Goal: Task Accomplishment & Management: Manage account settings

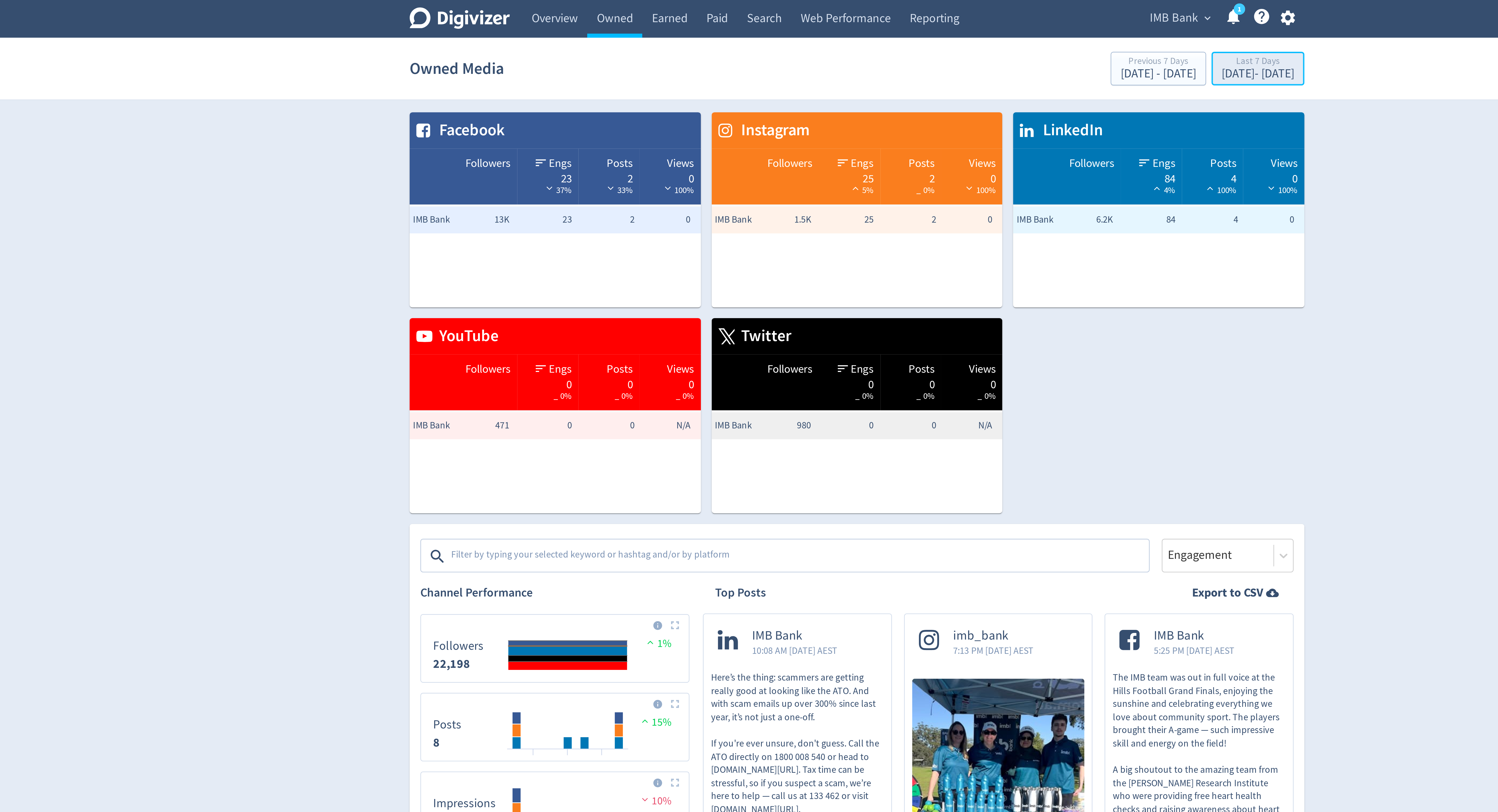
click at [887, 28] on div "[DATE] - [DATE]" at bounding box center [900, 28] width 27 height 5
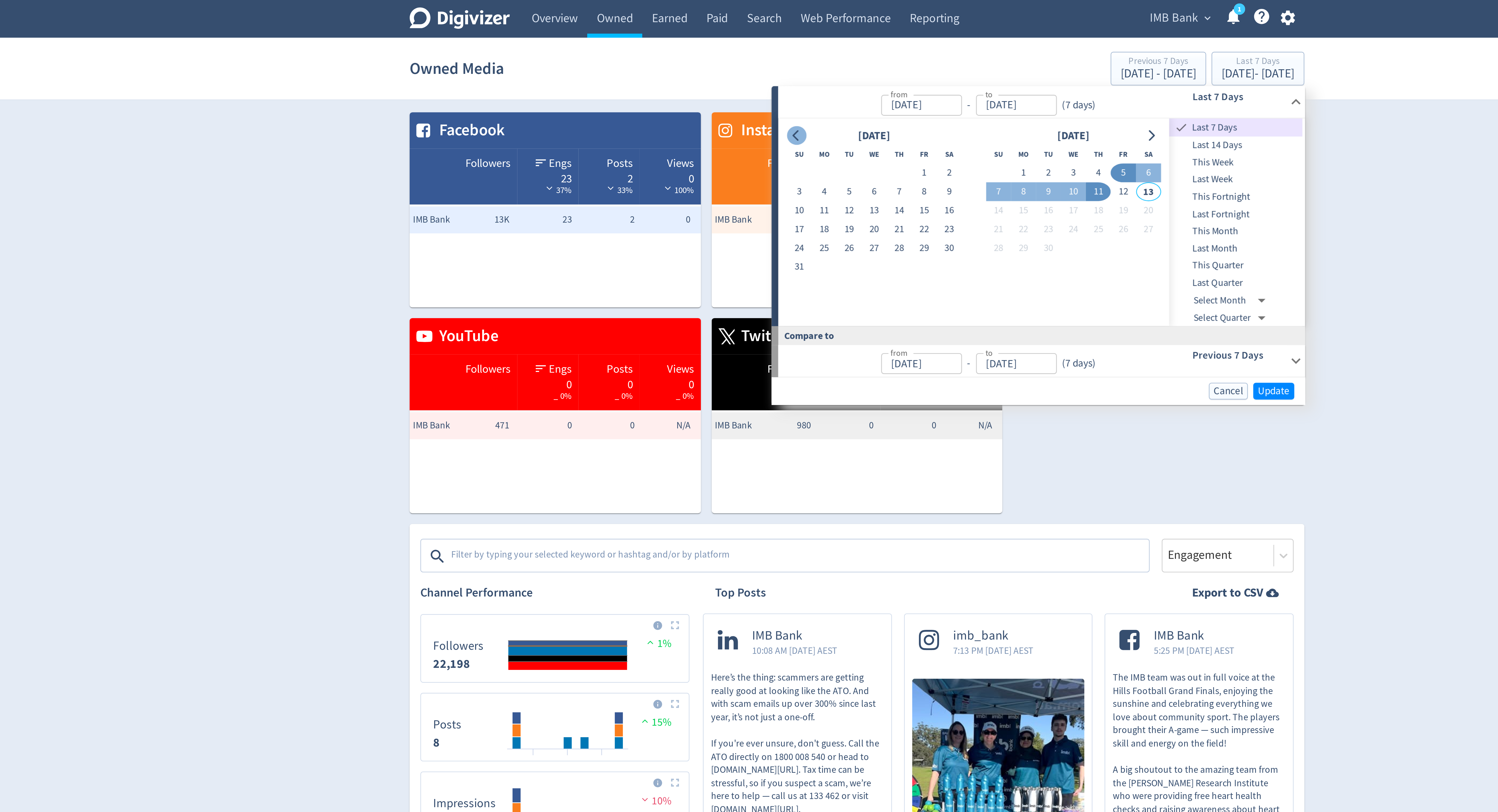
click at [725, 50] on icon "Go to previous month" at bounding box center [726, 51] width 4 height 4
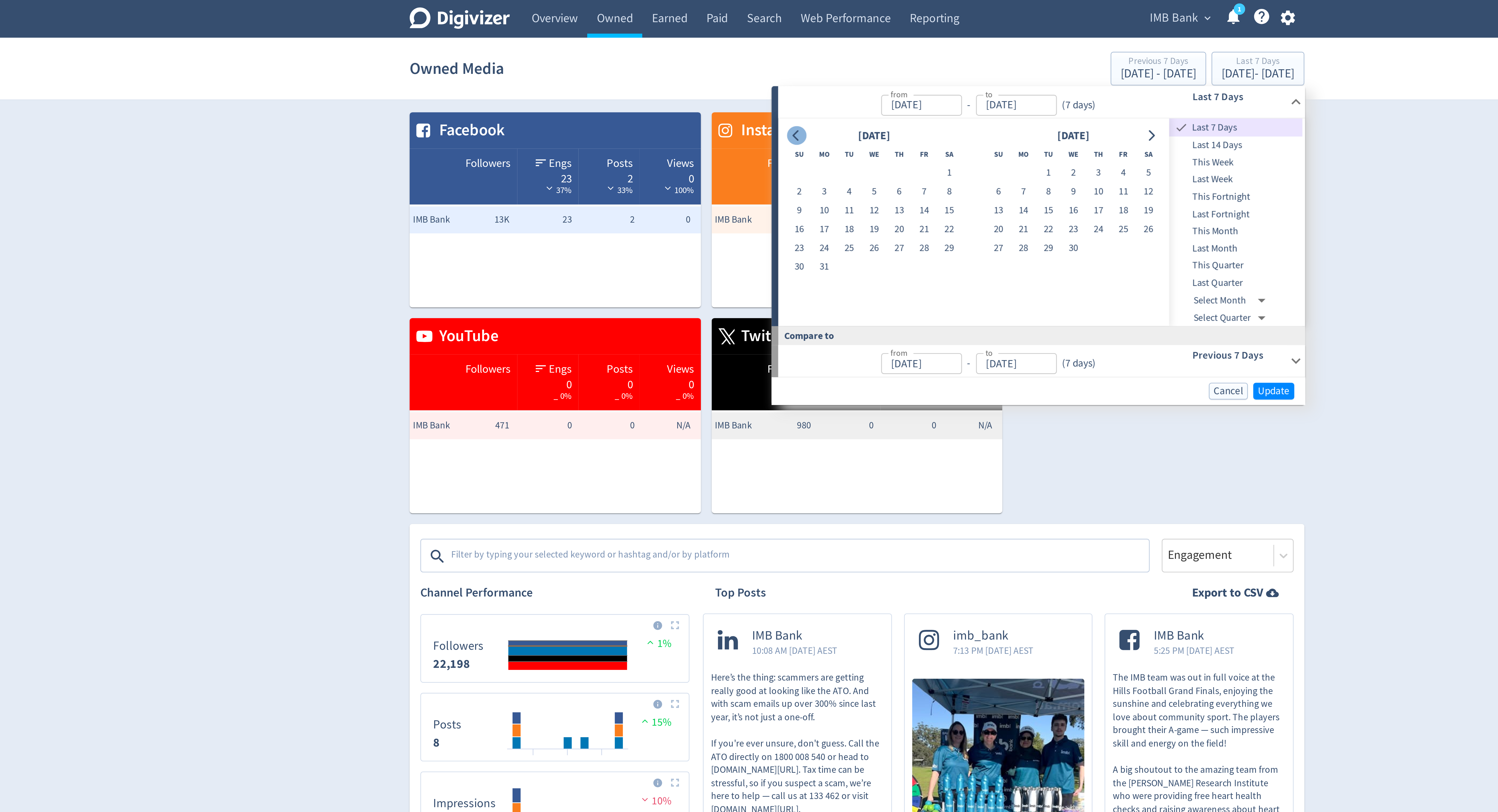
click at [725, 50] on icon "Go to previous month" at bounding box center [726, 51] width 4 height 4
click at [725, 50] on icon "Go to previous month" at bounding box center [726, 51] width 4 height 4
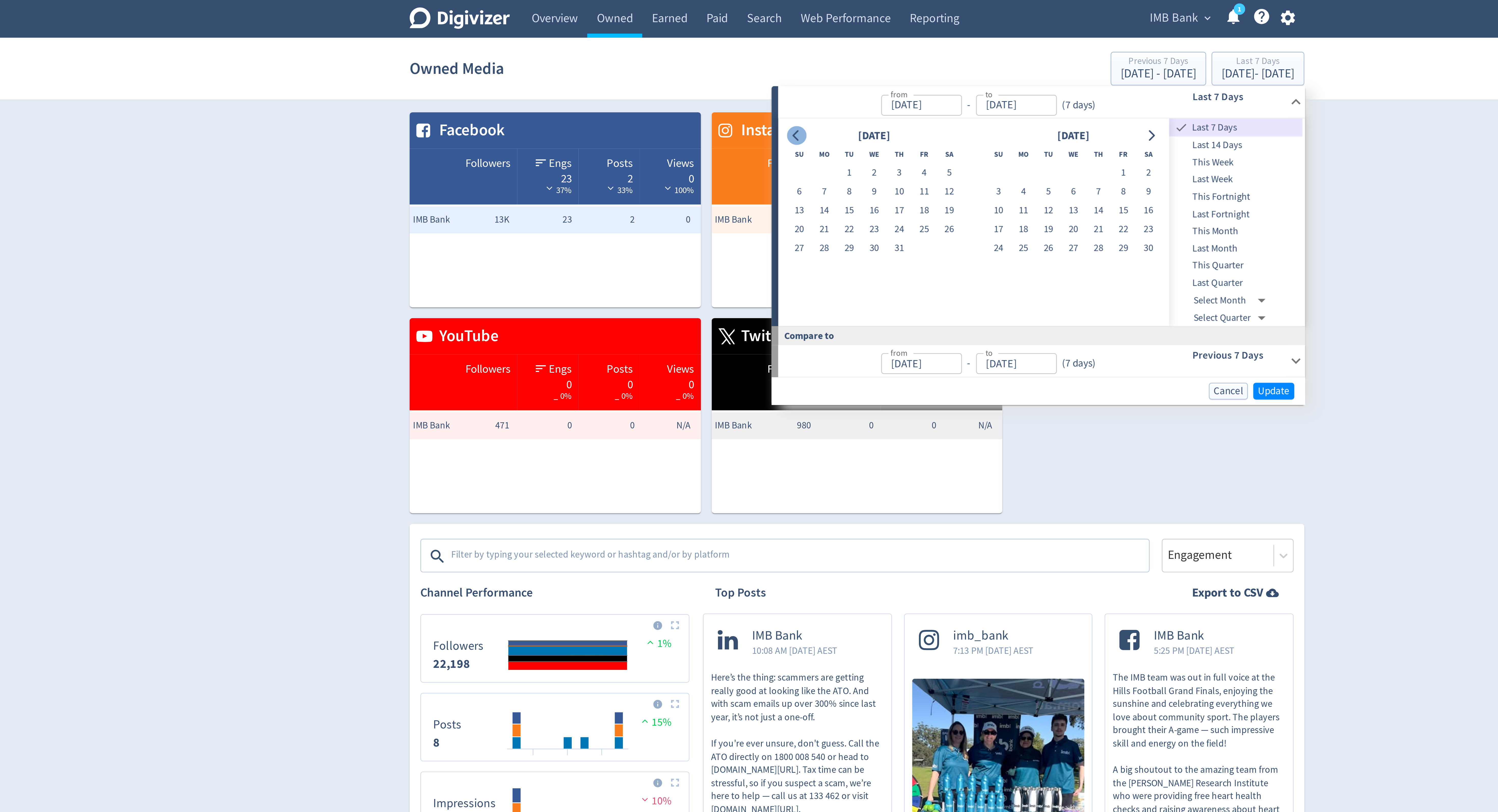
click at [725, 50] on icon "Go to previous month" at bounding box center [726, 51] width 4 height 4
click at [860, 53] on icon "Go to next month" at bounding box center [861, 51] width 2 height 4
click at [828, 63] on button "1" at bounding box center [831, 65] width 9 height 7
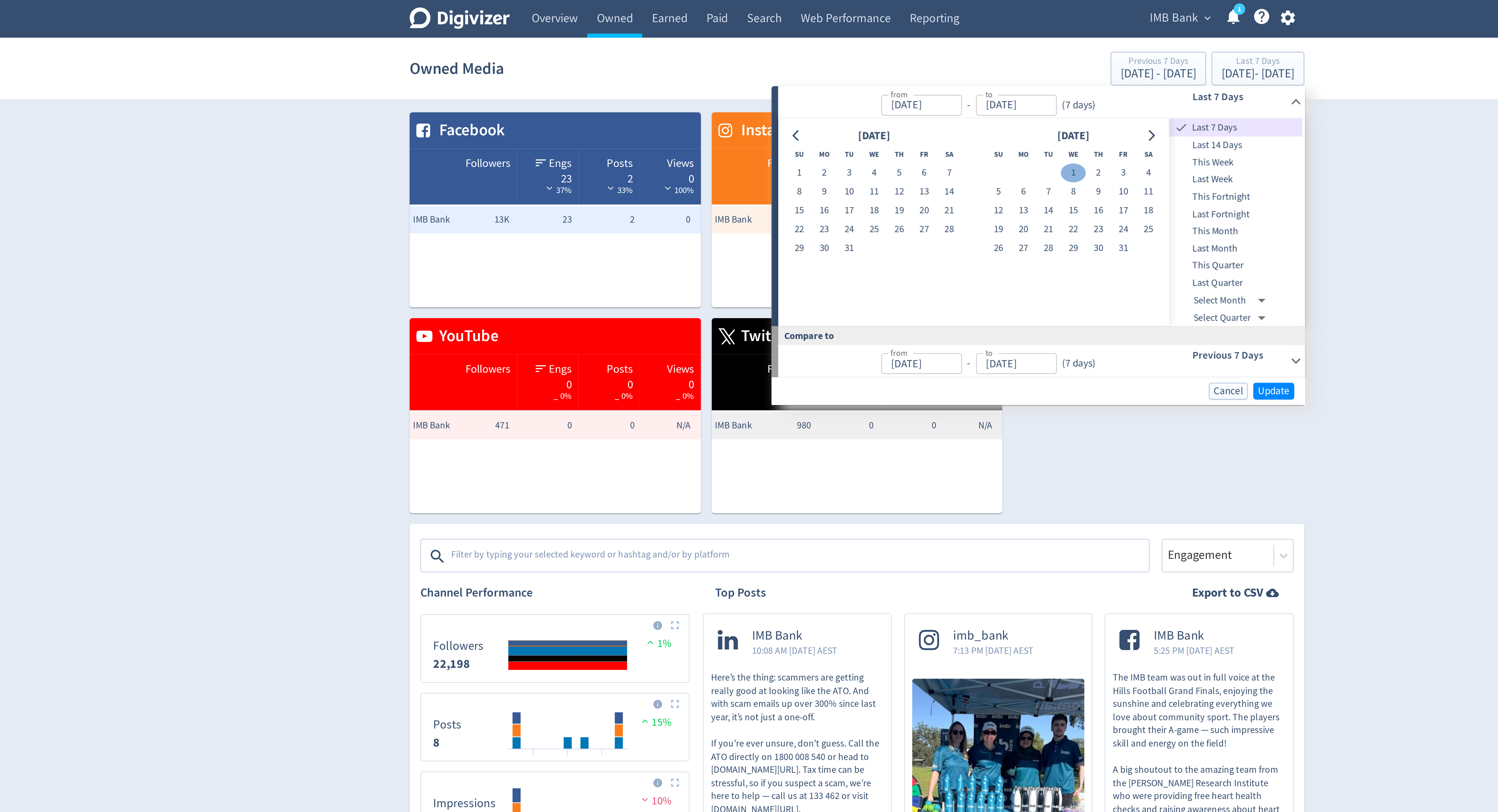
type input "[DATE]"
click at [862, 50] on icon "Go to next month" at bounding box center [860, 51] width 4 height 4
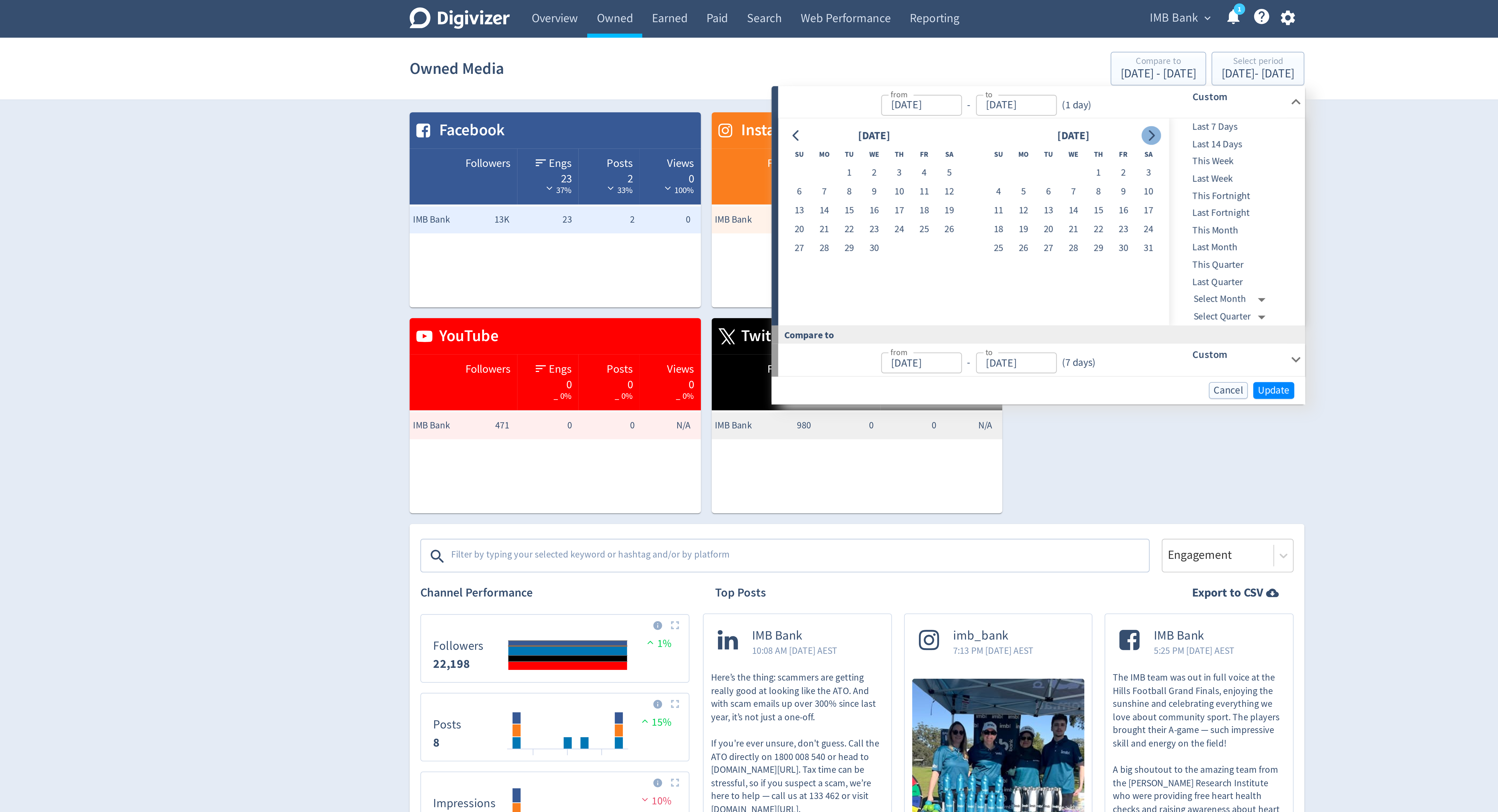
click at [862, 50] on icon "Go to next month" at bounding box center [860, 51] width 4 height 4
click at [862, 51] on icon "Go to next month" at bounding box center [860, 51] width 4 height 4
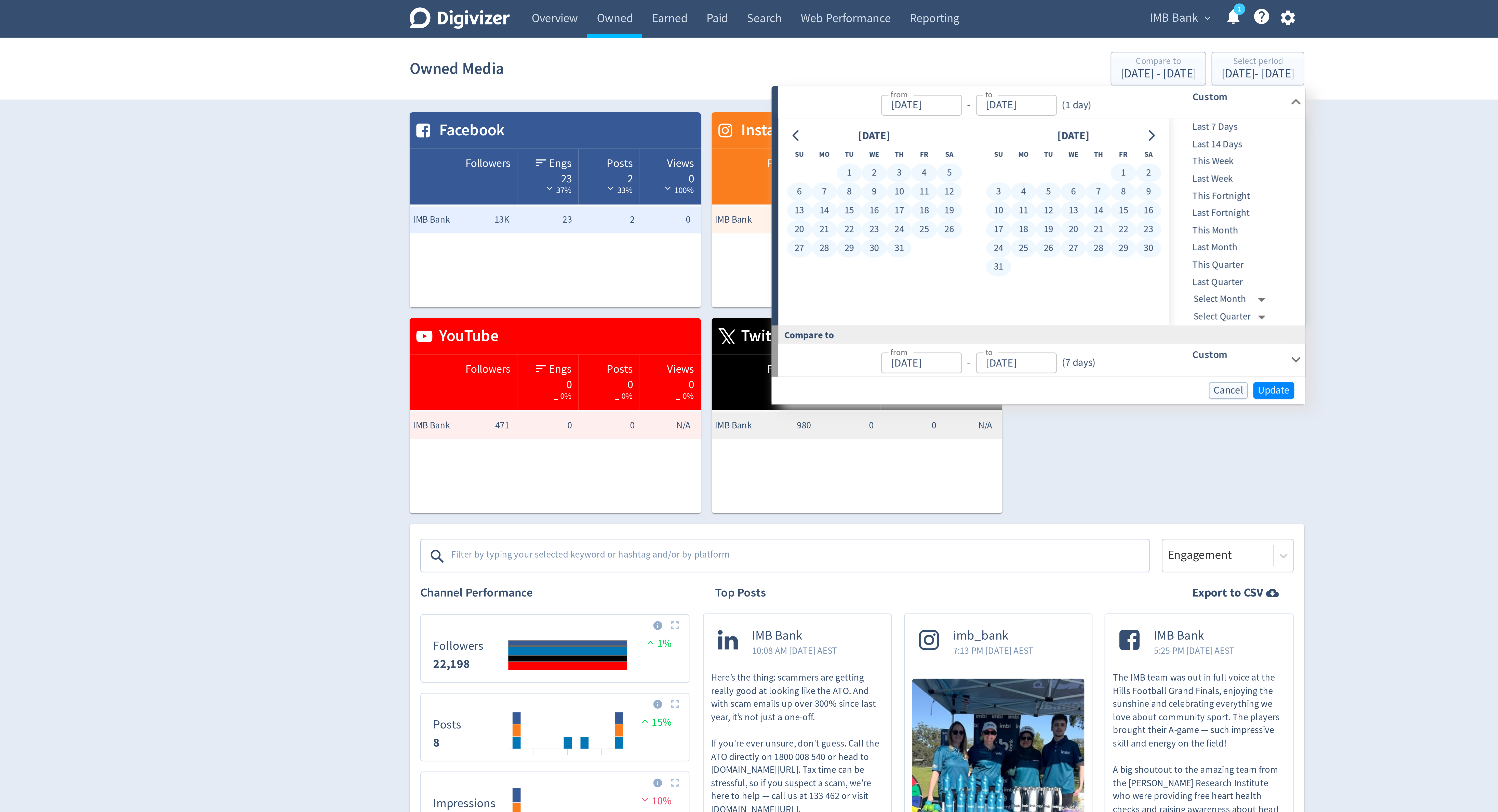
click at [801, 101] on button "31" at bounding box center [802, 101] width 9 height 7
type input "[DATE]"
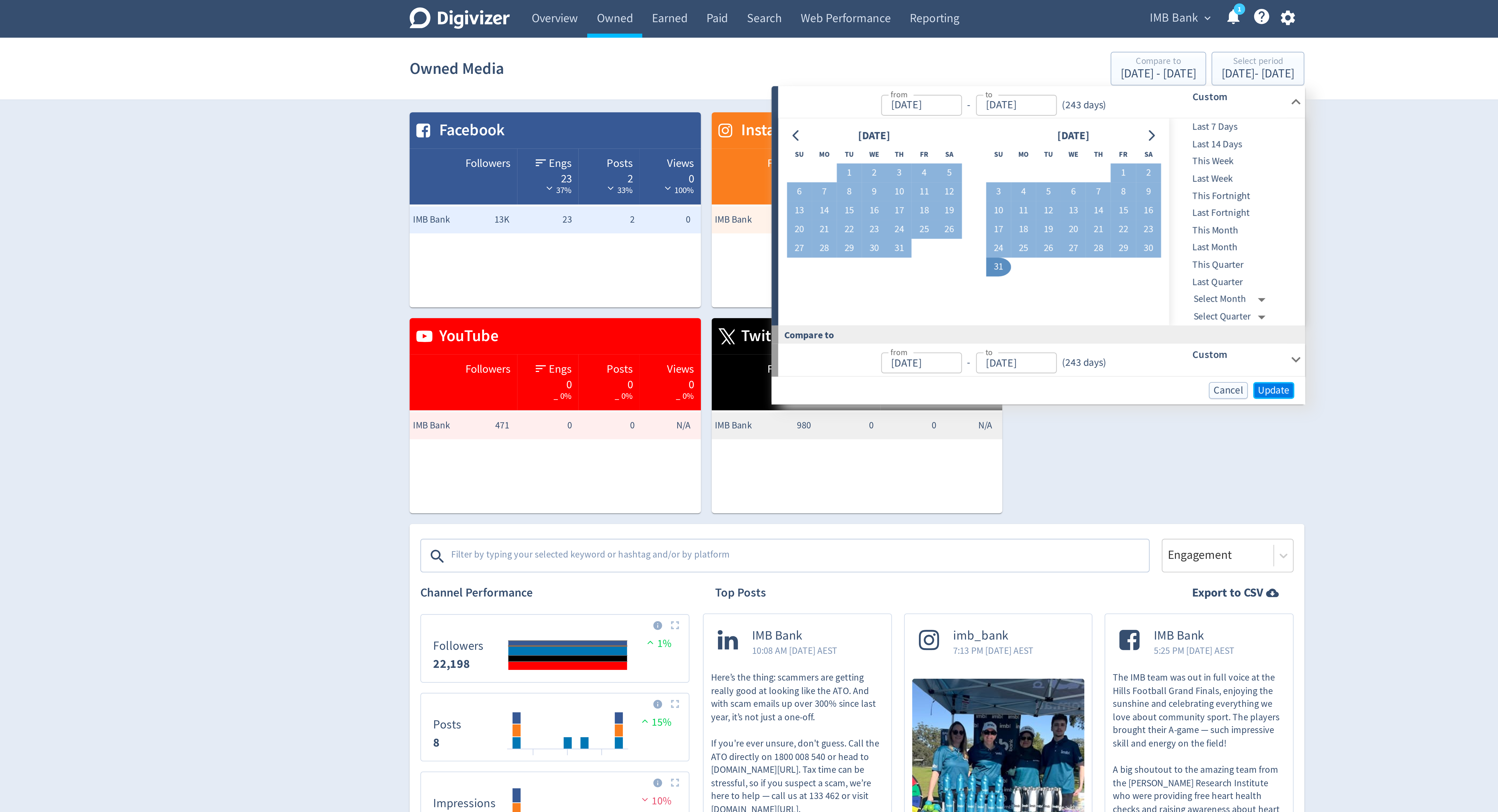
click at [902, 146] on span "Update" at bounding box center [907, 148] width 12 height 4
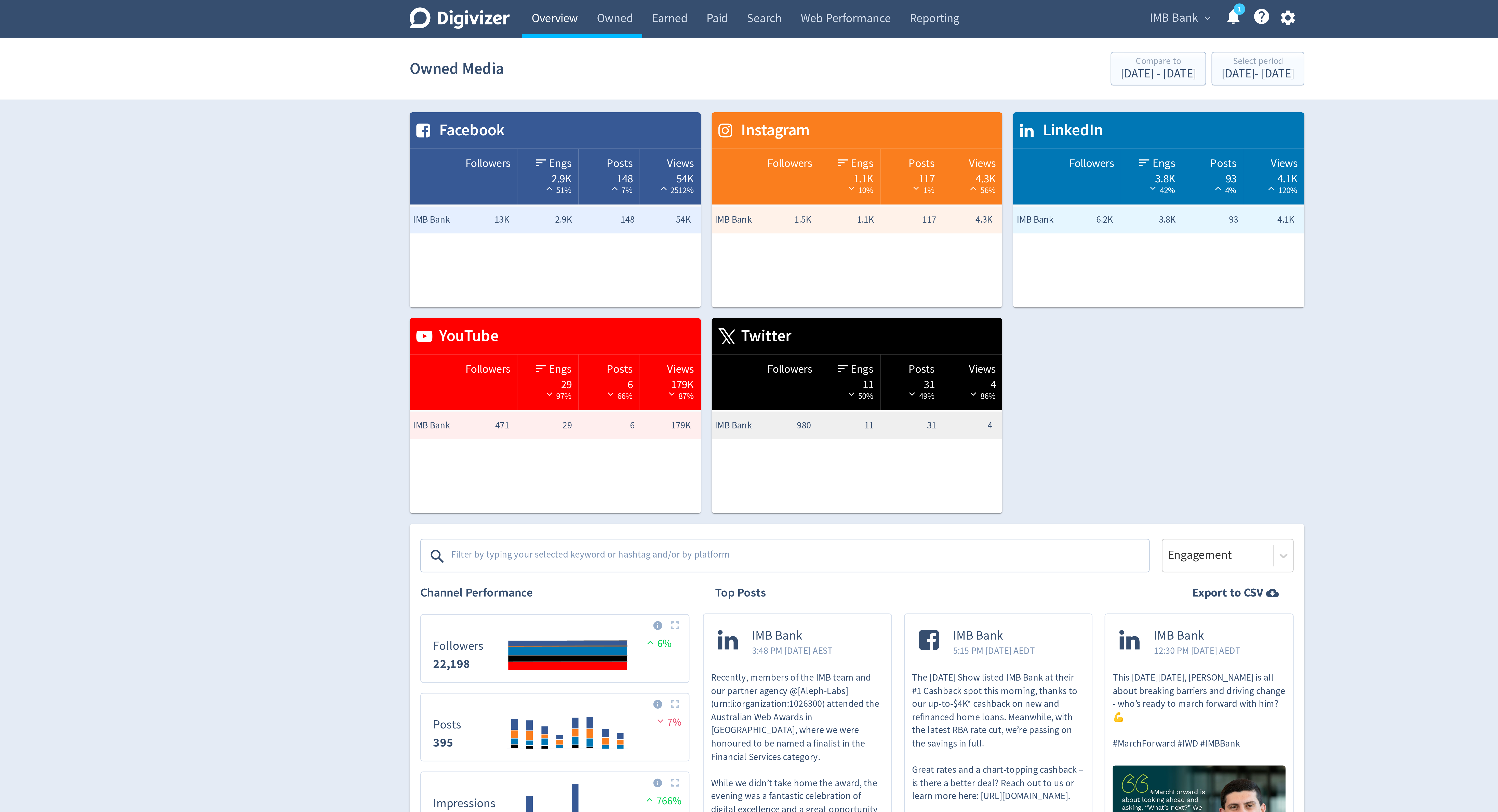
click at [636, 8] on link "Overview" at bounding box center [634, 7] width 24 height 15
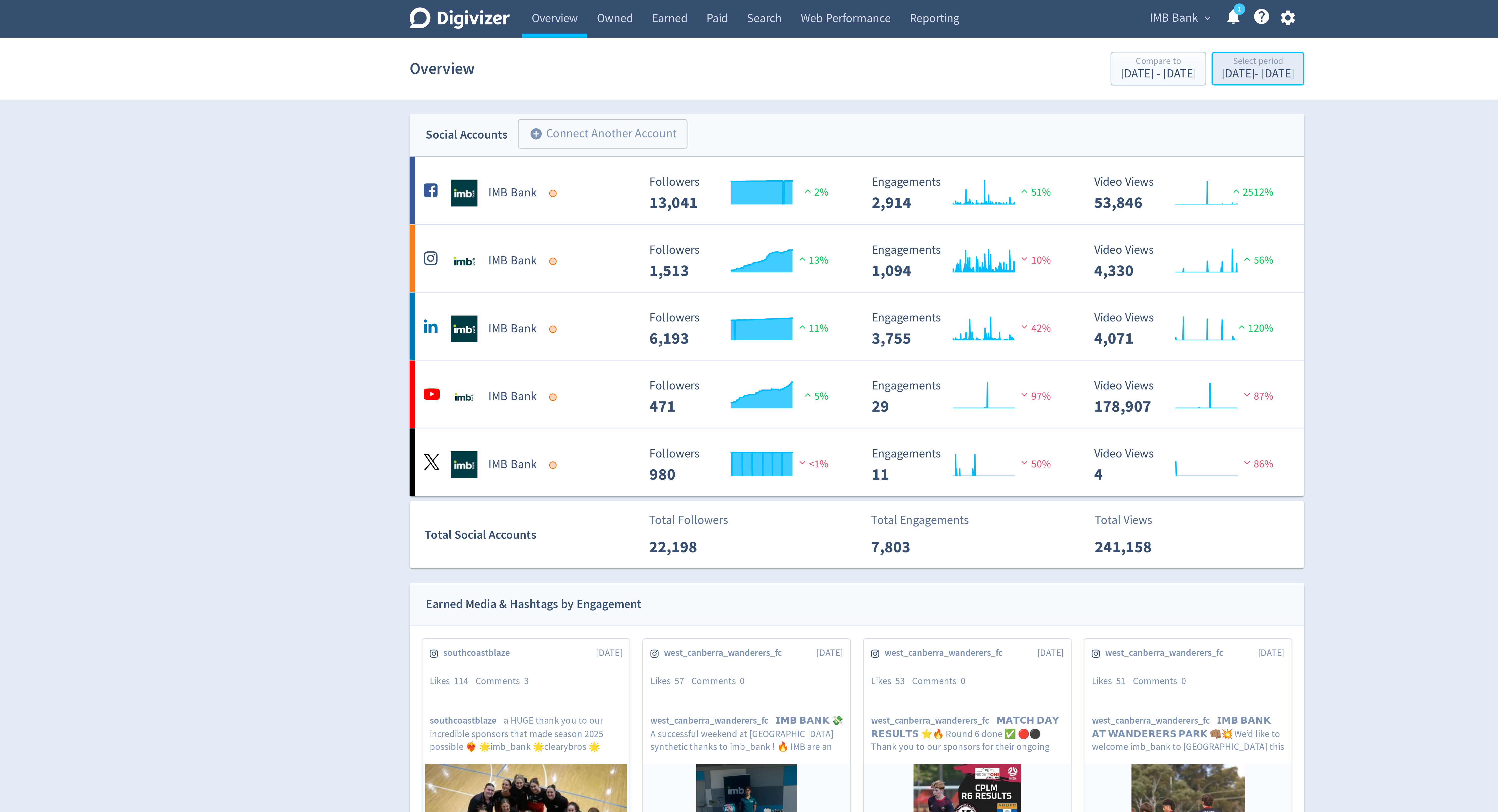
click at [887, 23] on div "Select period" at bounding box center [900, 23] width 27 height 4
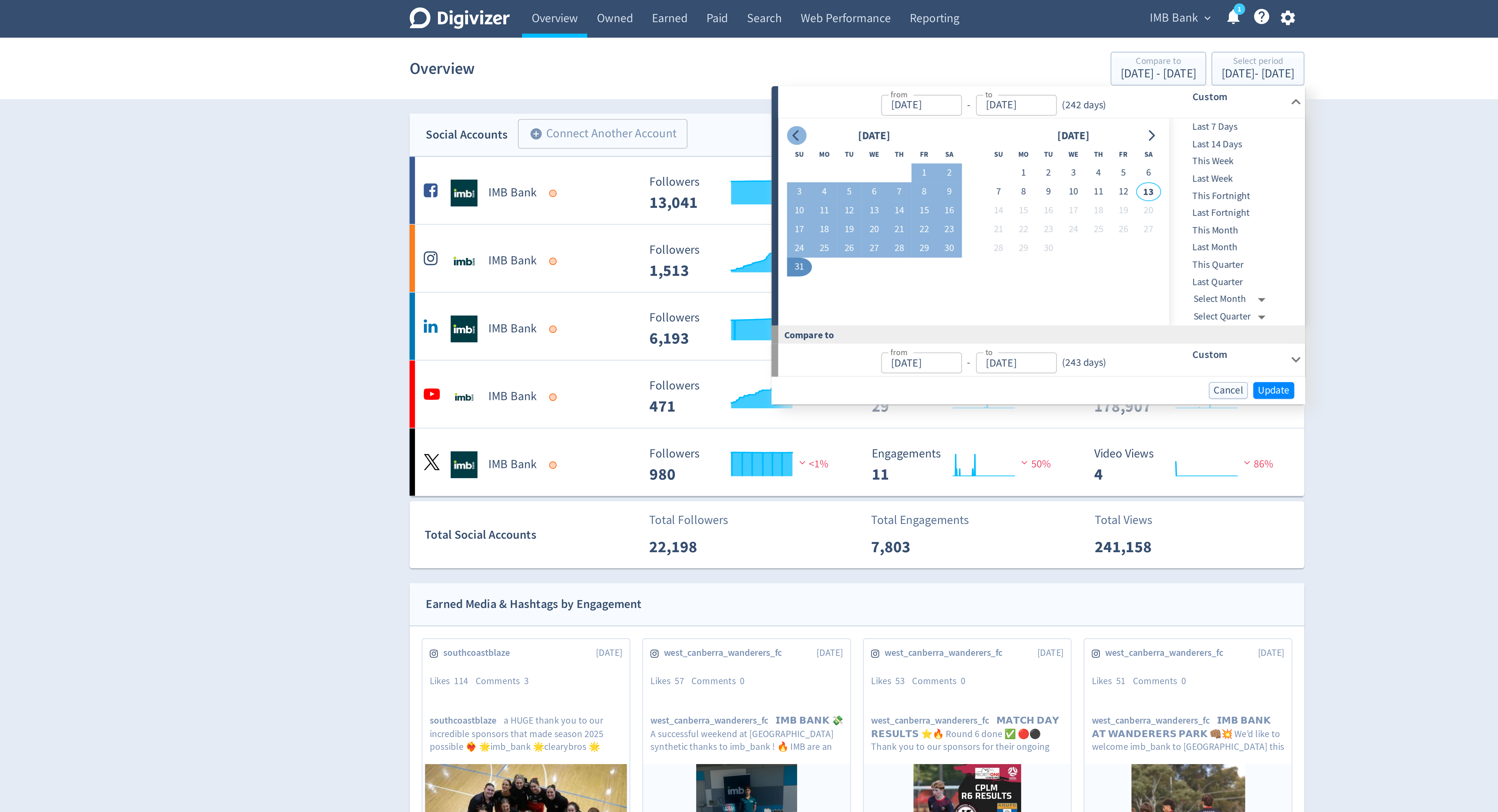
click at [725, 51] on icon "Go to previous month" at bounding box center [726, 51] width 4 height 4
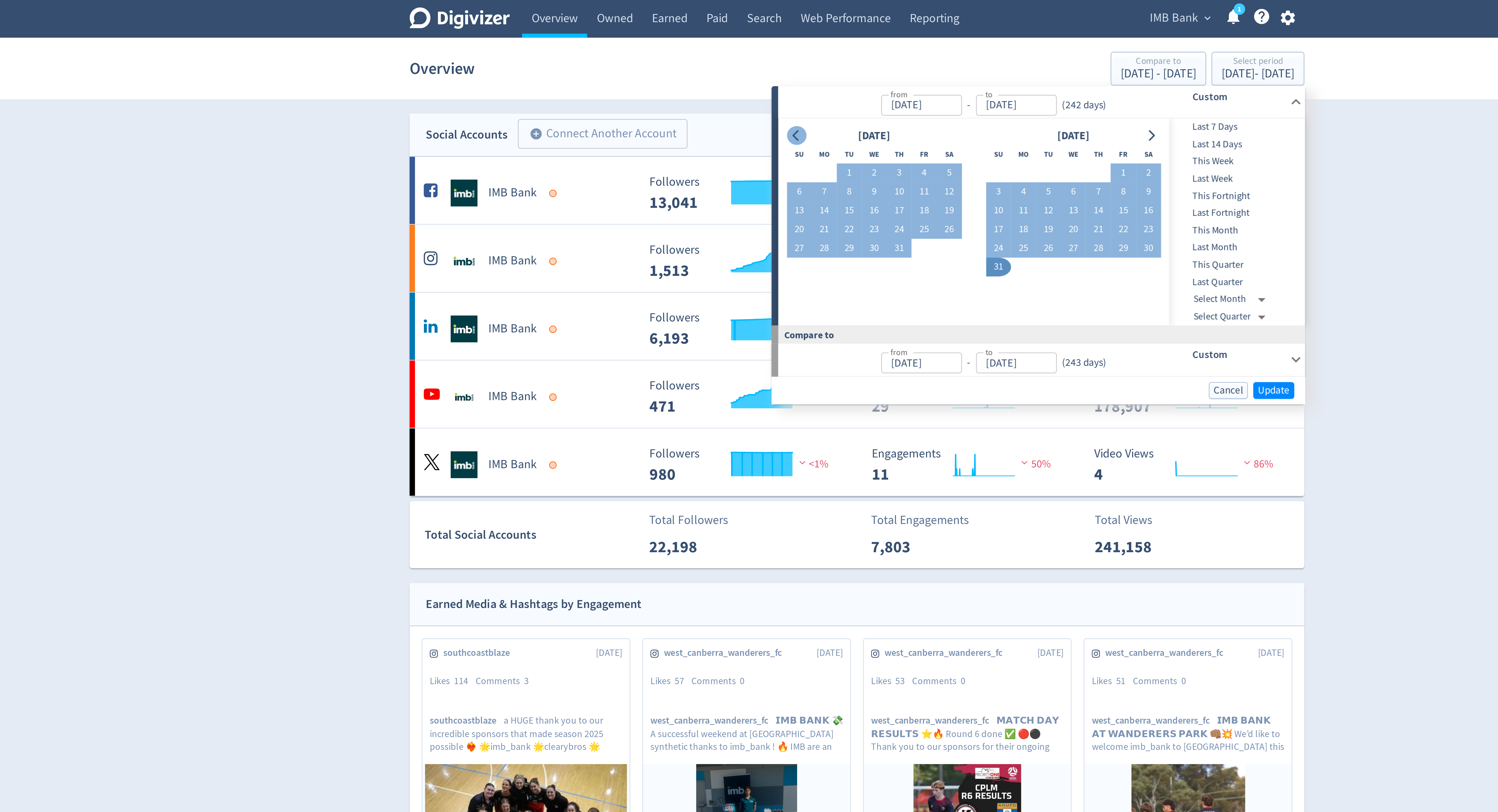
click at [725, 51] on icon "Go to previous month" at bounding box center [726, 51] width 4 height 4
click at [725, 51] on icon "Go to previous month" at bounding box center [726, 51] width 4 height 4
click at [783, 62] on button "1" at bounding box center [784, 65] width 9 height 7
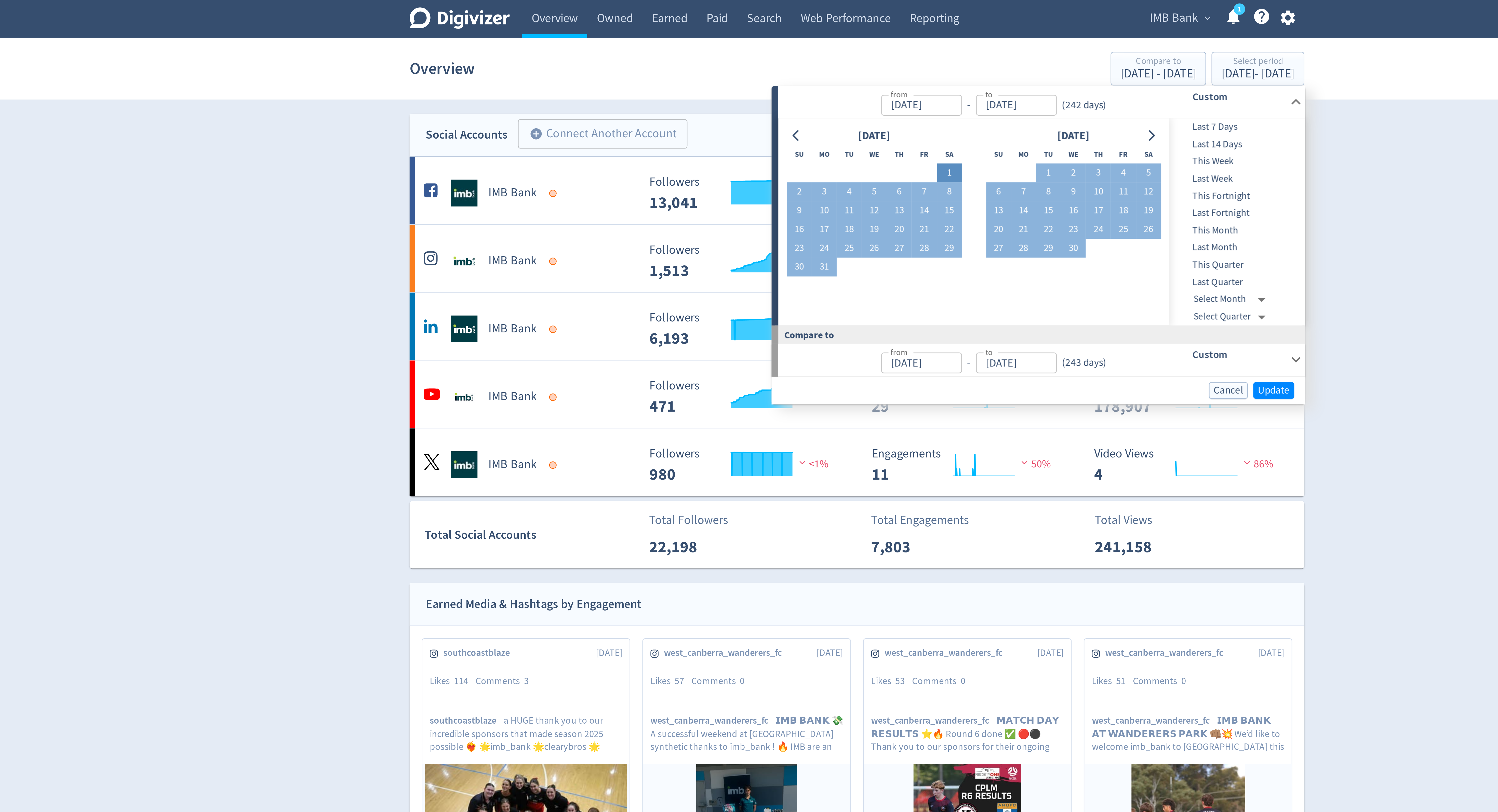
type input "[DATE]"
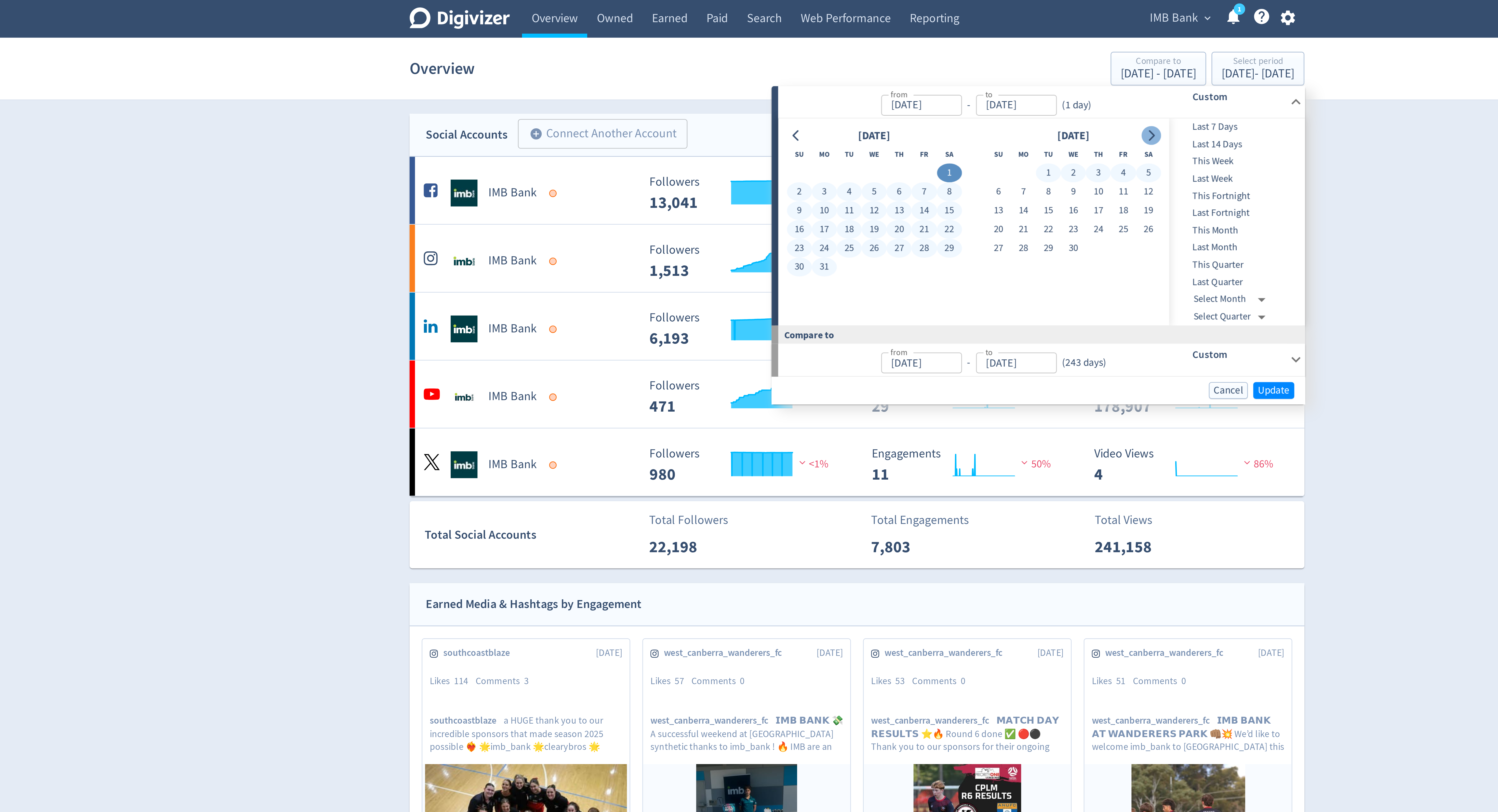
click at [859, 52] on icon "Go to next month" at bounding box center [860, 51] width 4 height 4
click at [800, 103] on button "31" at bounding box center [802, 101] width 9 height 7
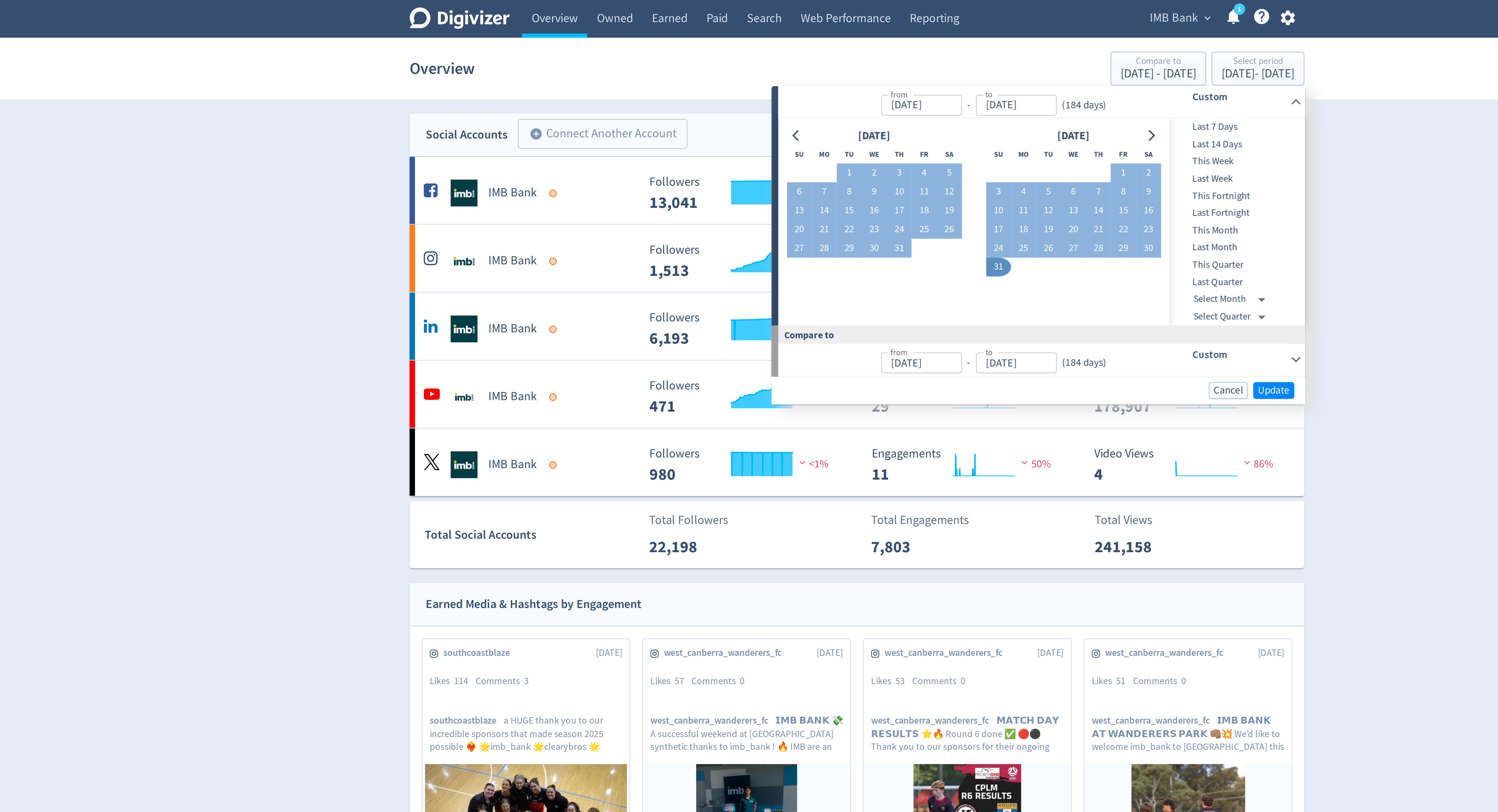
type input "[DATE]"
click at [912, 146] on span "Update" at bounding box center [907, 148] width 12 height 4
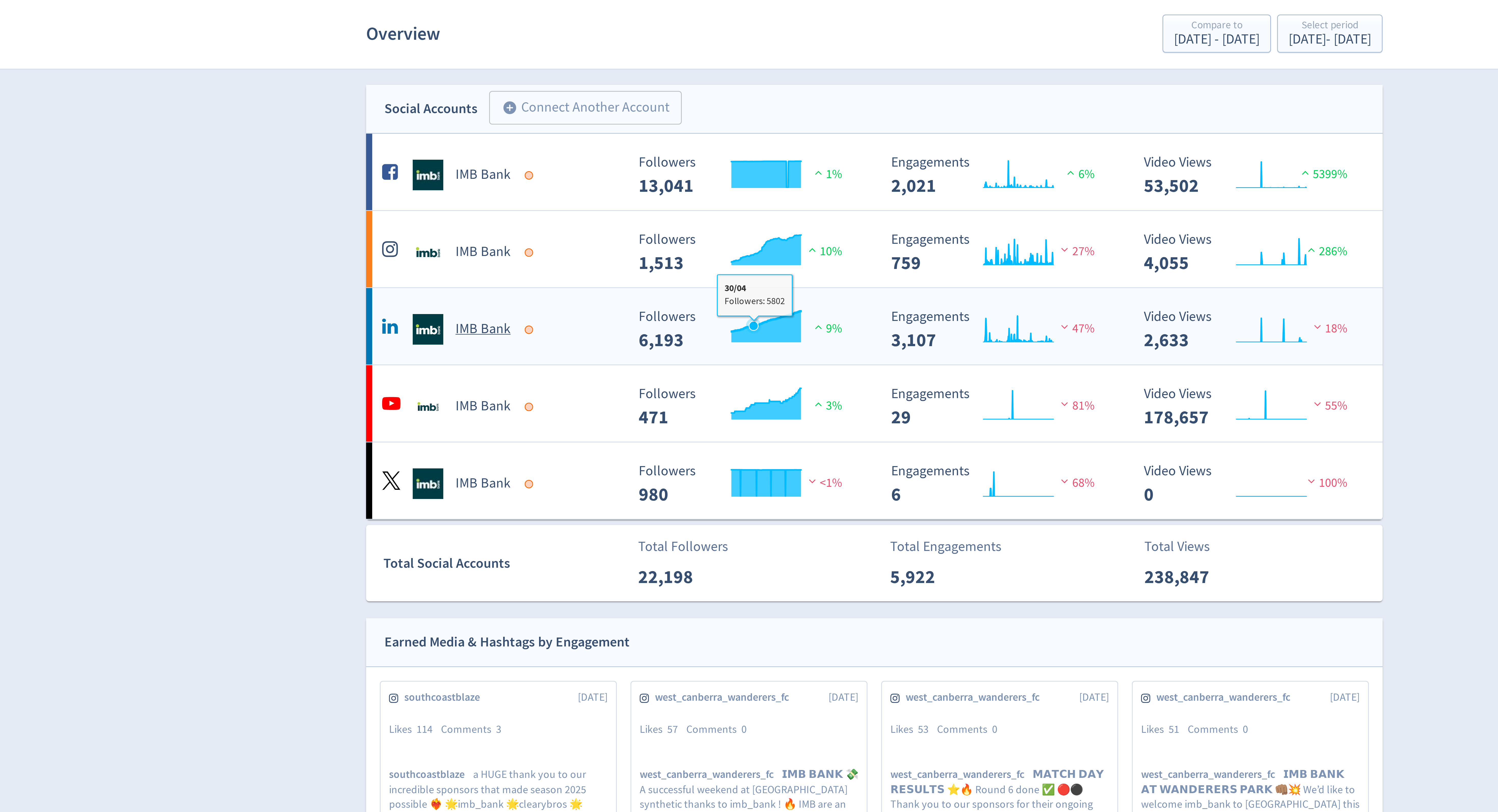
click at [709, 123] on icon "\a Followers\a 6,193\a" at bounding box center [708, 123] width 3 height 3
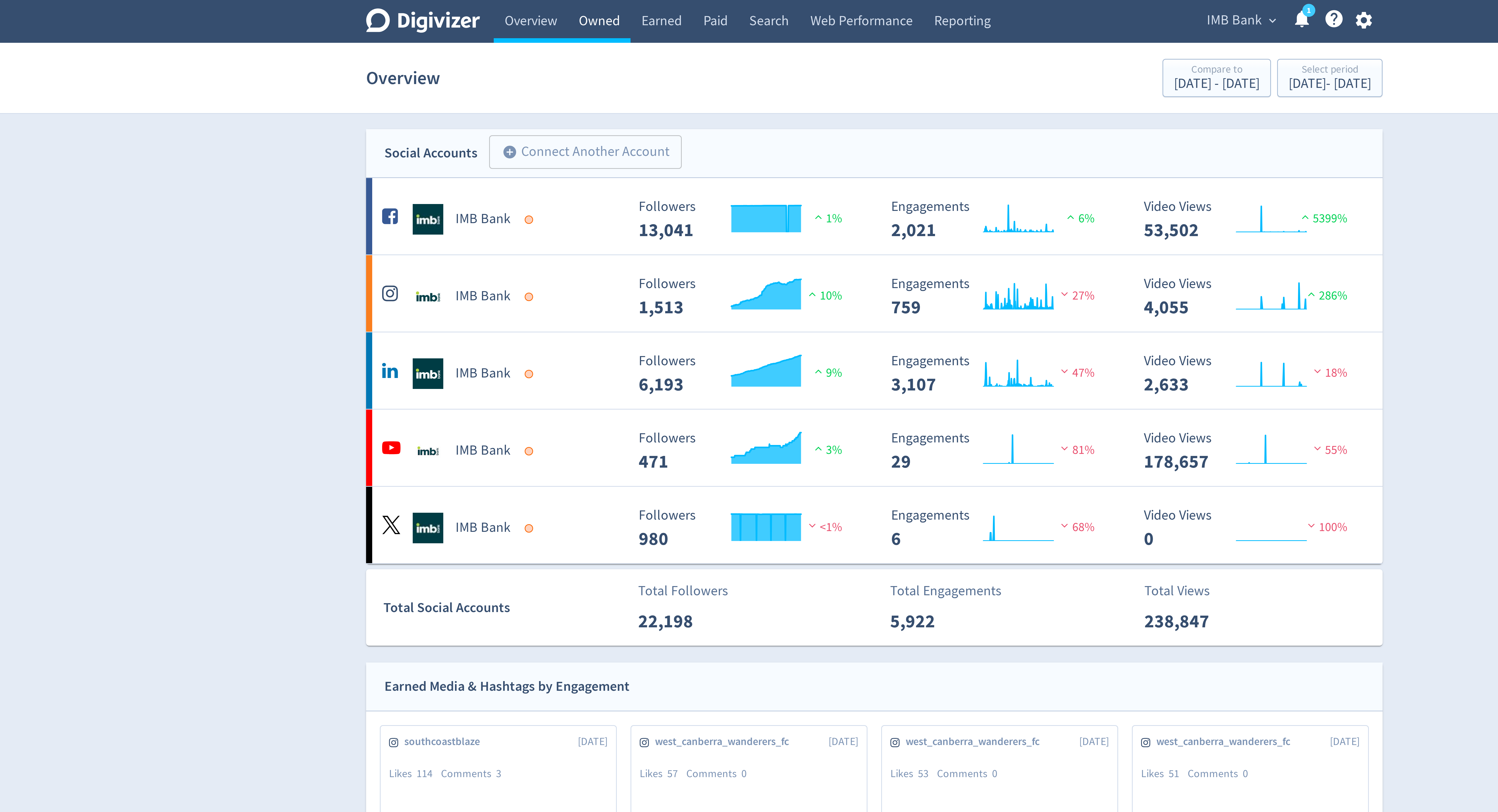
click at [660, 9] on link "Owned" at bounding box center [657, 7] width 21 height 15
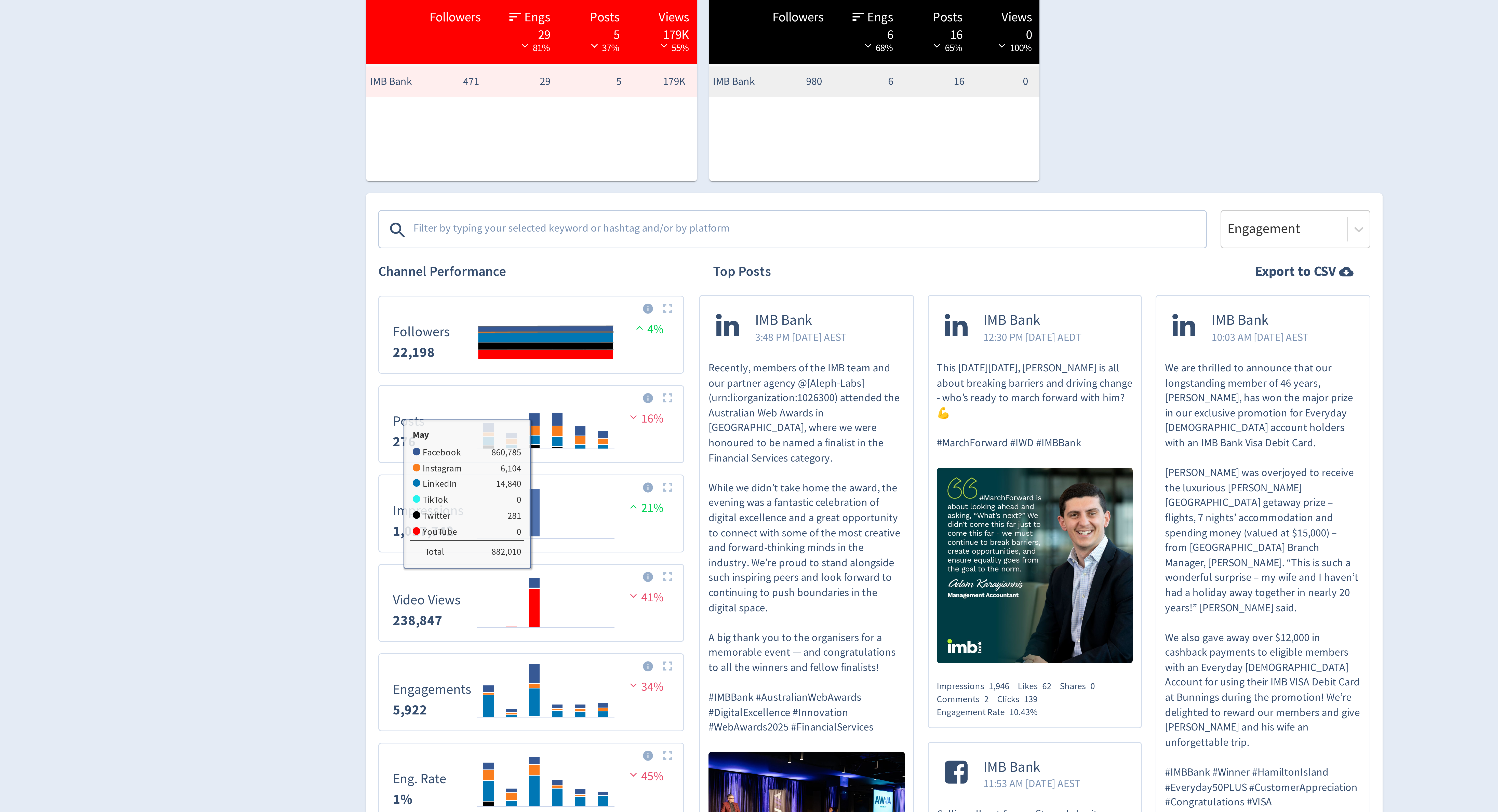
click at [636, 309] on rect "\a Impressions\a 1,017,742\a" at bounding box center [636, 305] width 4 height 16
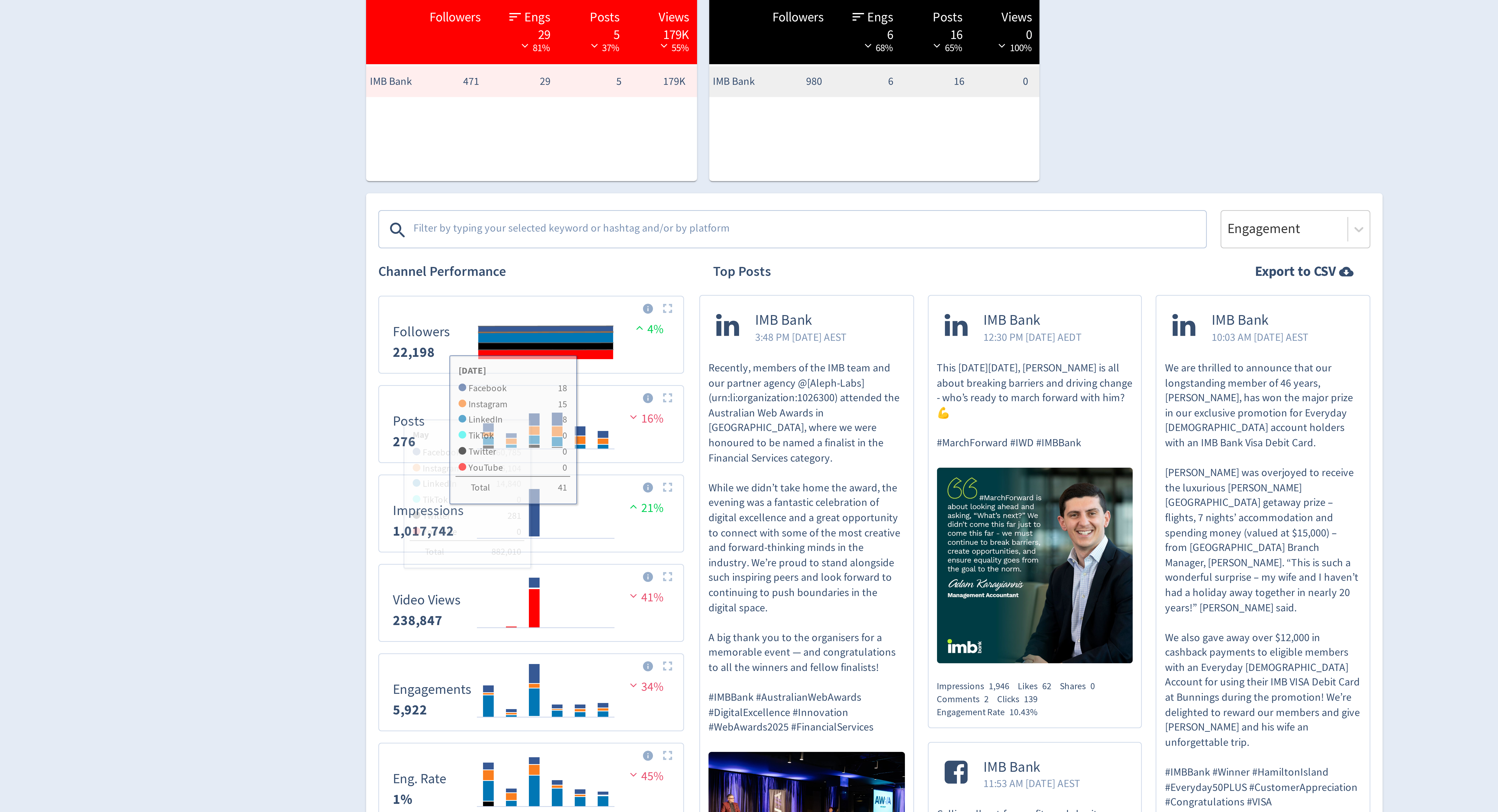
click at [674, 210] on textarea at bounding box center [727, 211] width 264 height 10
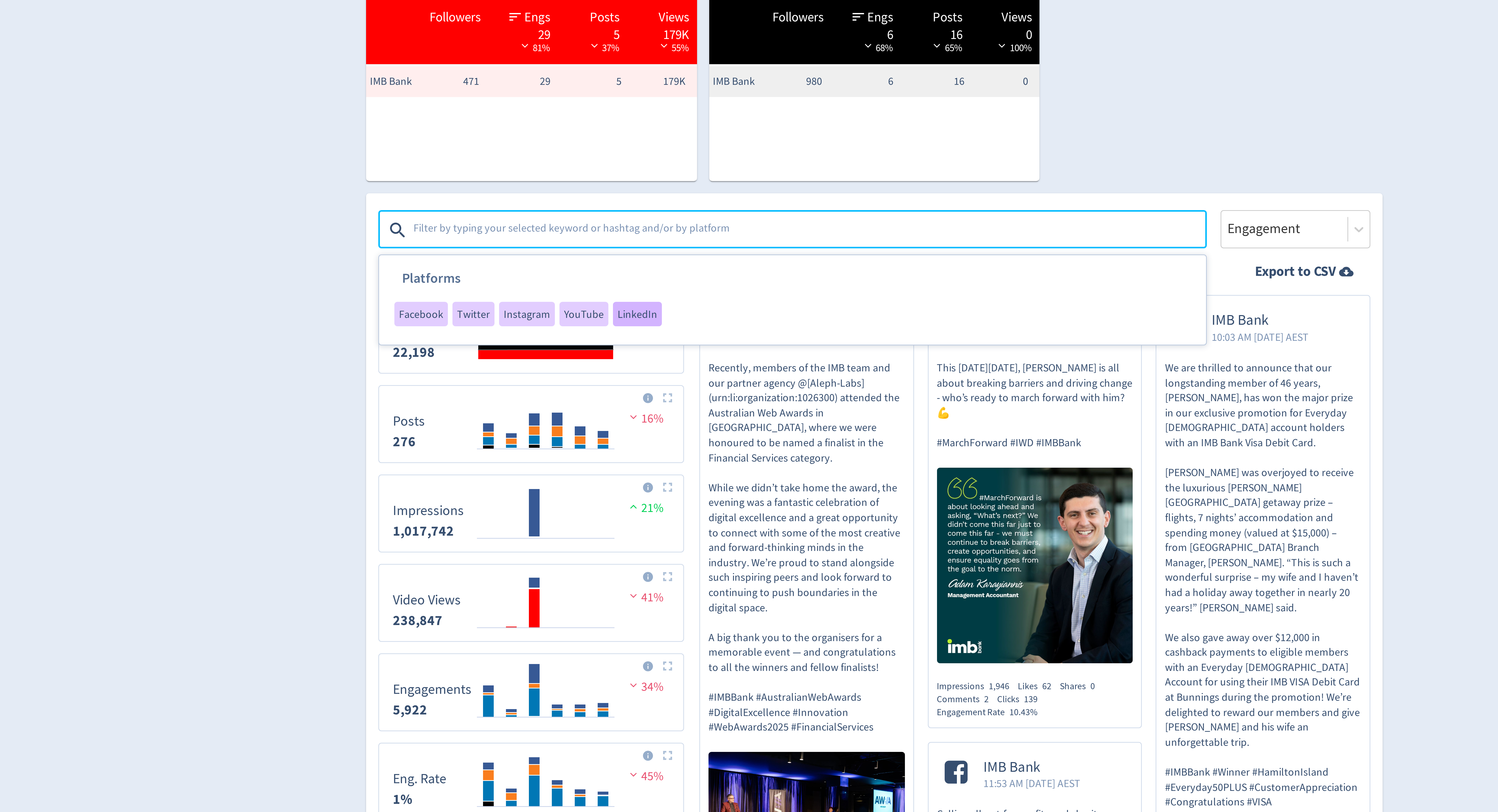
click at [666, 241] on span "LinkedIn" at bounding box center [670, 238] width 13 height 3
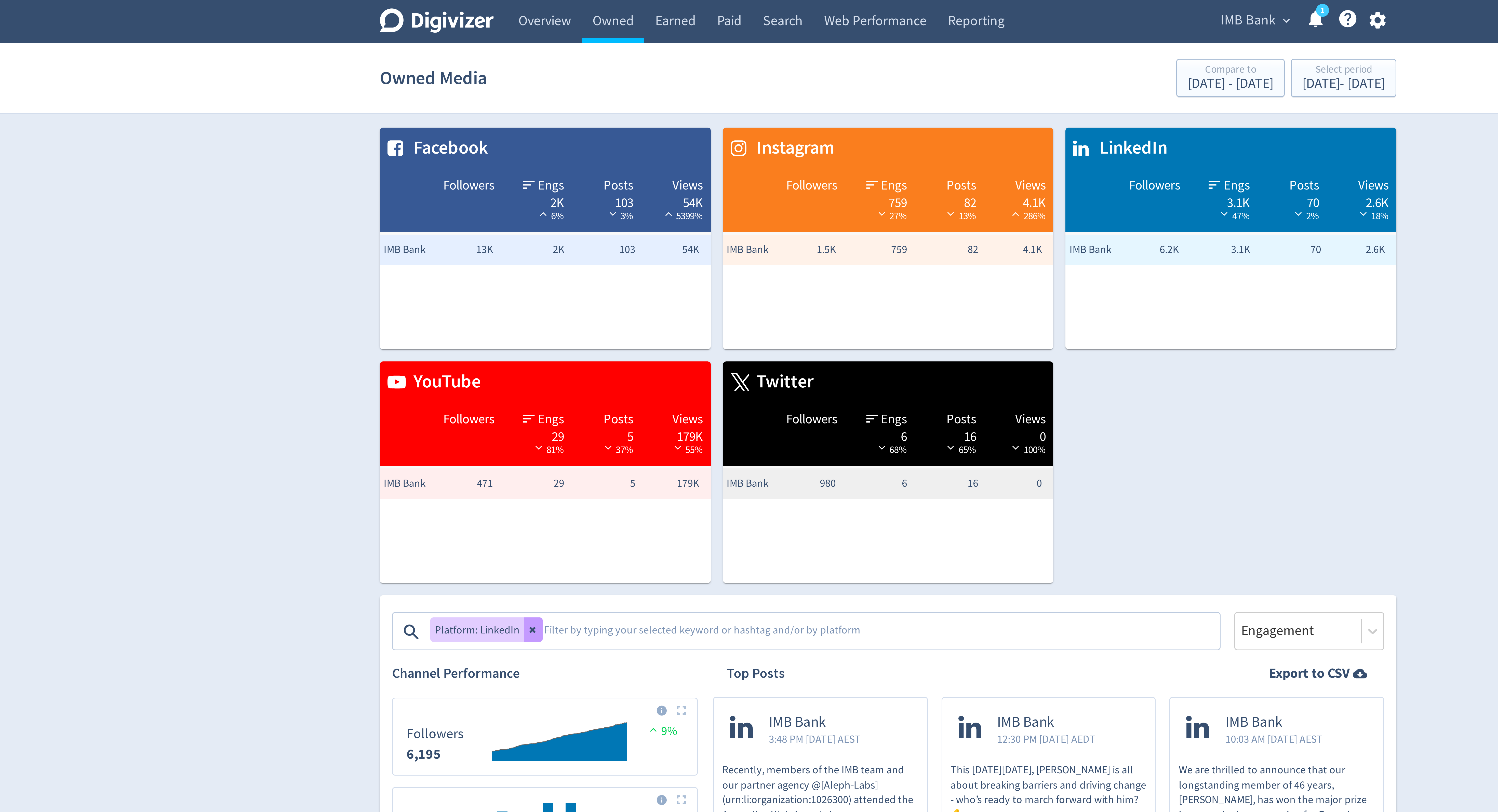
click at [629, 210] on icon at bounding box center [630, 209] width 3 height 3
click at [639, 210] on textarea at bounding box center [727, 211] width 264 height 10
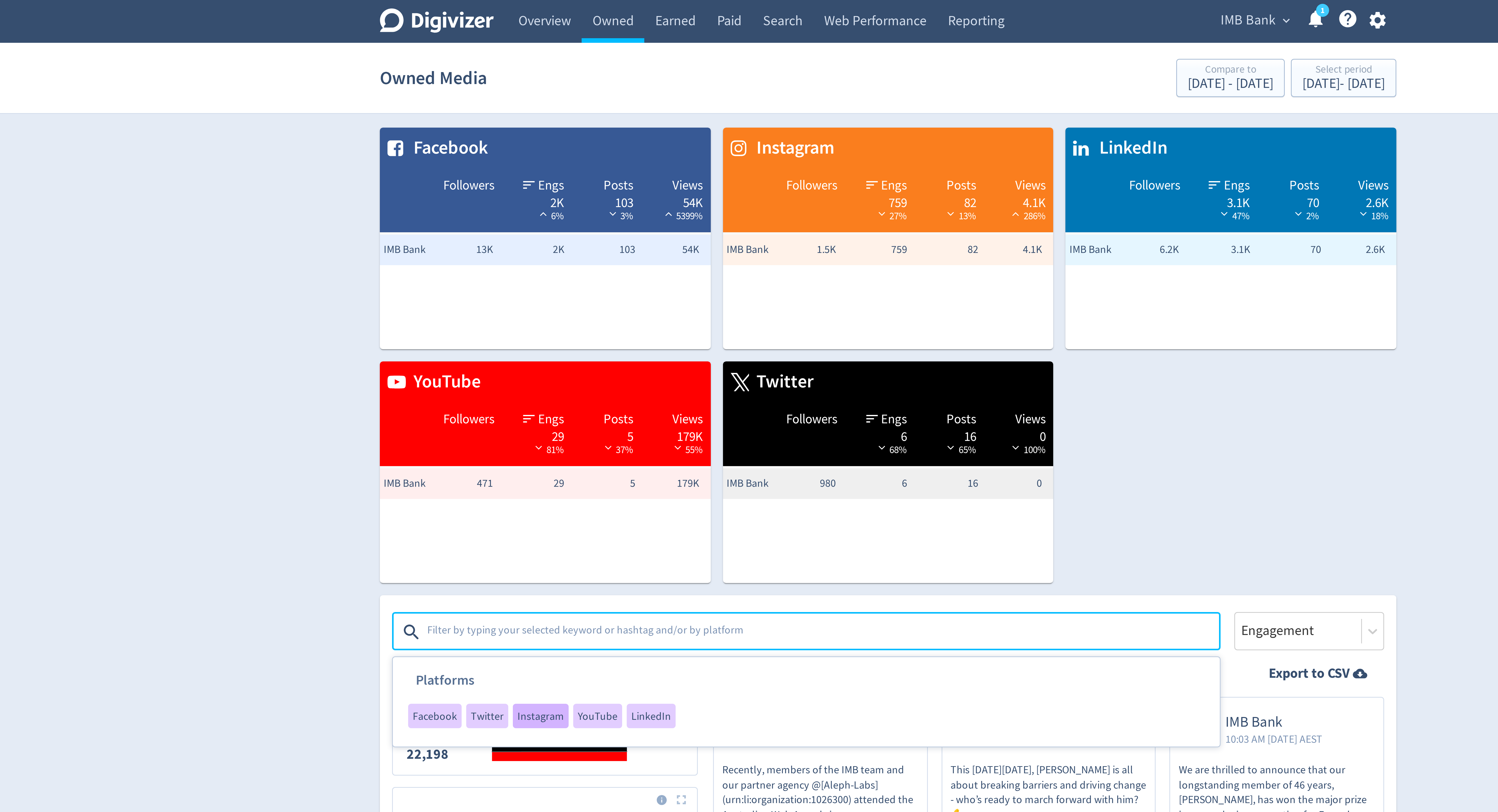
click at [634, 237] on span "Instagram" at bounding box center [633, 238] width 16 height 3
